Goal: Use online tool/utility: Utilize a website feature to perform a specific function

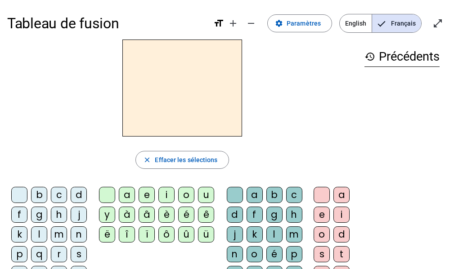
scroll to position [45, 0]
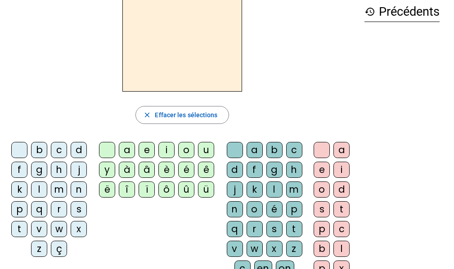
click at [35, 228] on div "v" at bounding box center [39, 229] width 16 height 16
click at [127, 146] on div "a" at bounding box center [127, 150] width 16 height 16
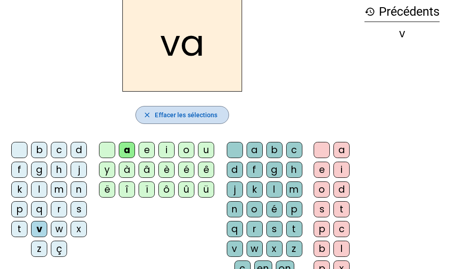
click at [172, 122] on span "button" at bounding box center [182, 115] width 92 height 22
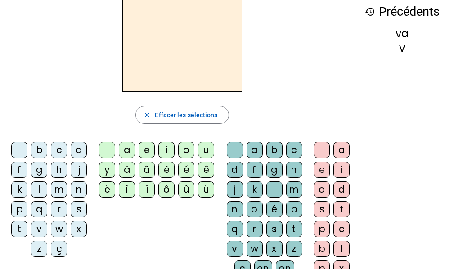
click at [39, 232] on div "v" at bounding box center [39, 229] width 16 height 16
click at [147, 153] on div "e" at bounding box center [146, 150] width 16 height 16
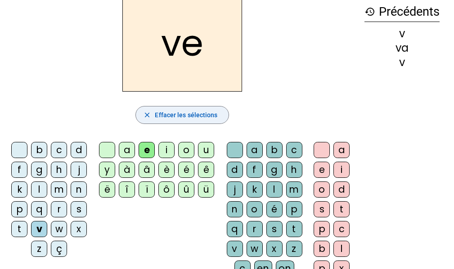
click at [170, 116] on span "Effacer les sélections" at bounding box center [186, 115] width 62 height 11
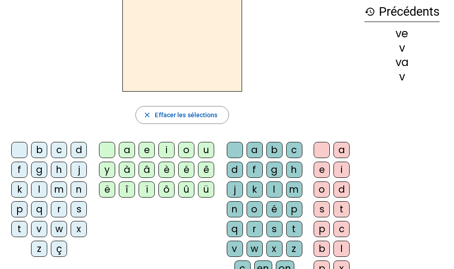
click at [35, 228] on div "v" at bounding box center [39, 229] width 16 height 16
click at [183, 151] on div "o" at bounding box center [186, 150] width 16 height 16
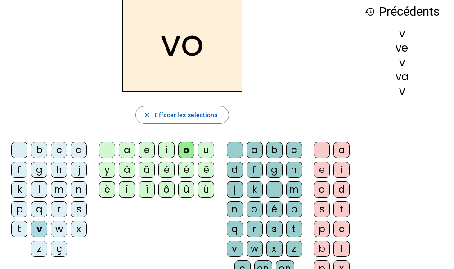
click at [200, 148] on div "u" at bounding box center [206, 150] width 16 height 16
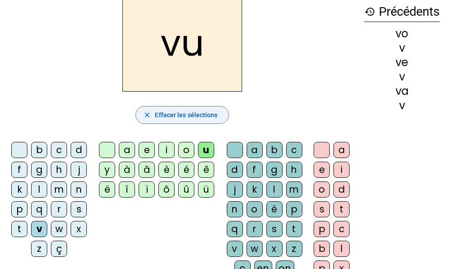
click at [172, 117] on span "Effacer les sélections" at bounding box center [186, 115] width 62 height 11
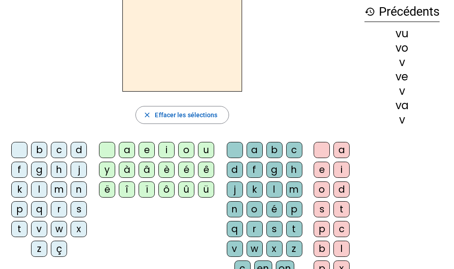
click at [42, 227] on div "v" at bounding box center [39, 229] width 16 height 16
click at [184, 154] on div "o" at bounding box center [186, 150] width 16 height 16
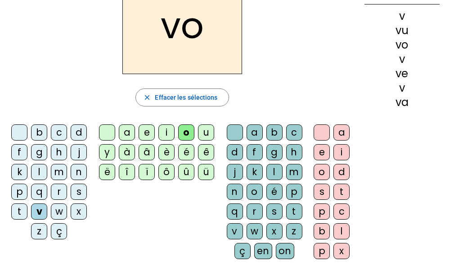
scroll to position [90, 0]
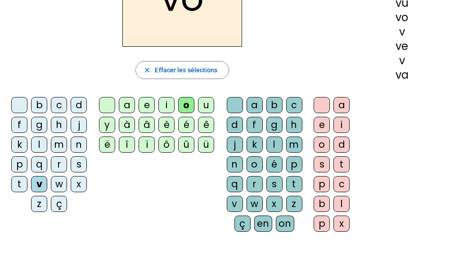
click at [231, 164] on div "n" at bounding box center [235, 164] width 16 height 16
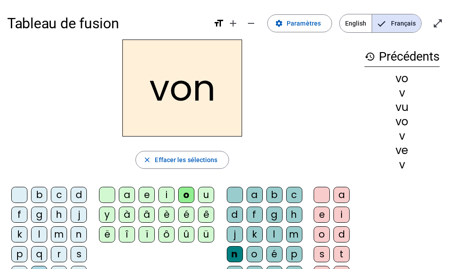
scroll to position [45, 0]
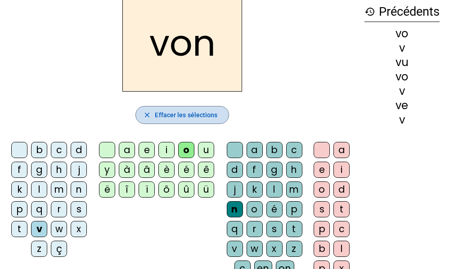
click at [207, 114] on span "Effacer les sélections" at bounding box center [186, 115] width 62 height 11
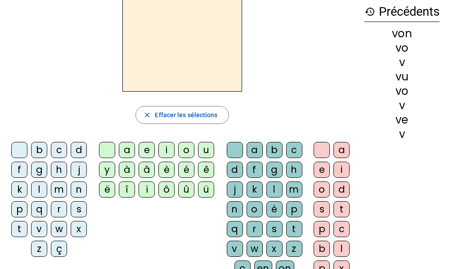
click at [40, 227] on div "v" at bounding box center [39, 229] width 16 height 16
click at [143, 153] on div "e" at bounding box center [146, 150] width 16 height 16
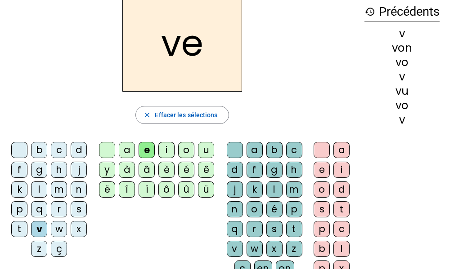
click at [340, 165] on div "i" at bounding box center [341, 170] width 16 height 16
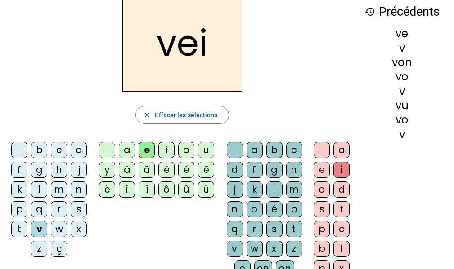
click at [274, 188] on div "l" at bounding box center [274, 190] width 16 height 16
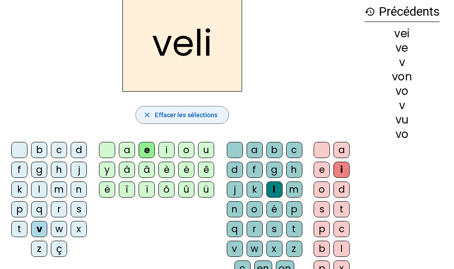
click at [161, 113] on span "Effacer les sélections" at bounding box center [186, 115] width 62 height 11
